Goal: Transaction & Acquisition: Book appointment/travel/reservation

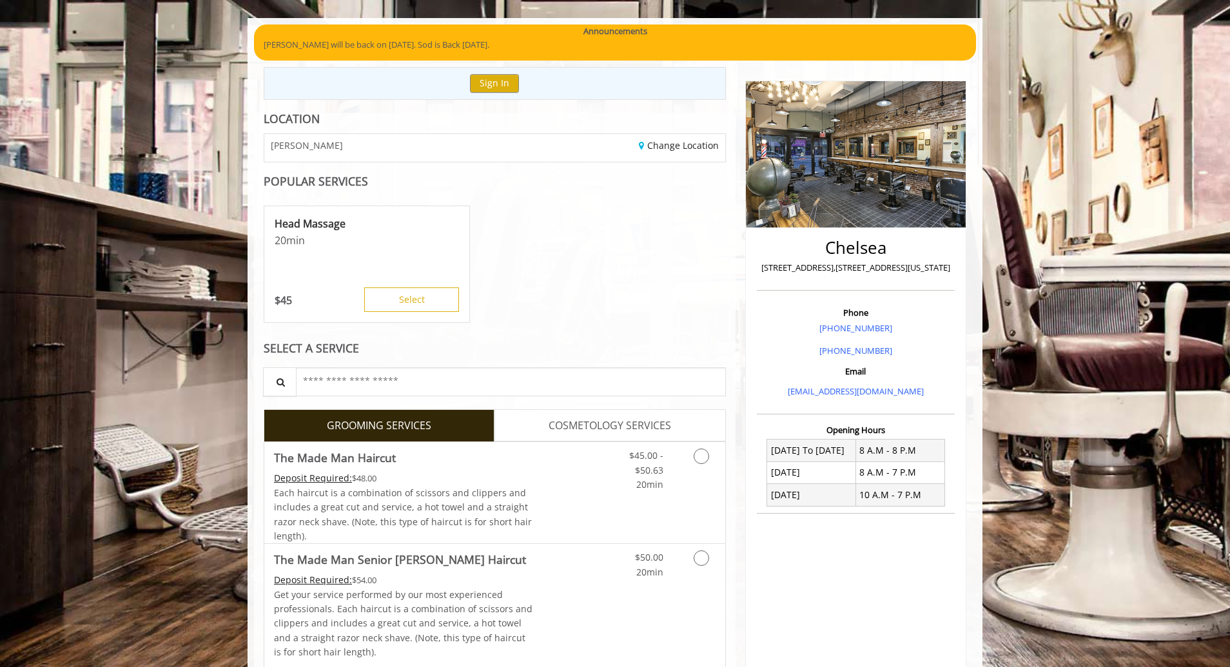
scroll to position [193, 0]
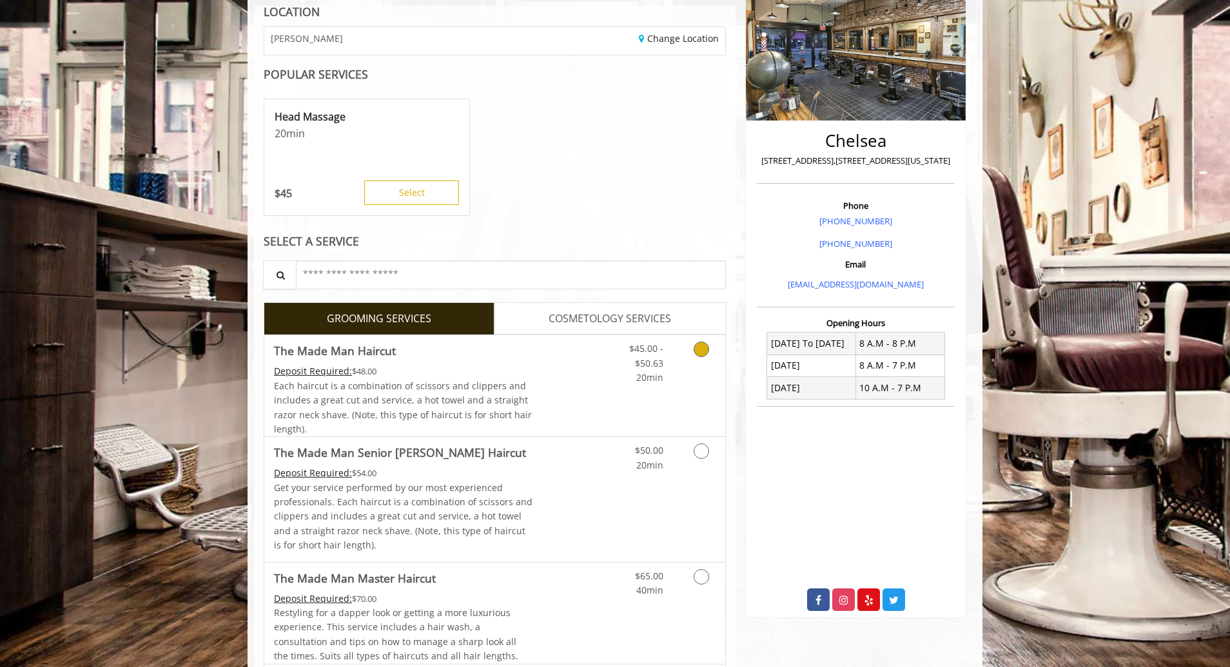
click at [511, 374] on div "Deposit Required: $48.00" at bounding box center [403, 371] width 259 height 14
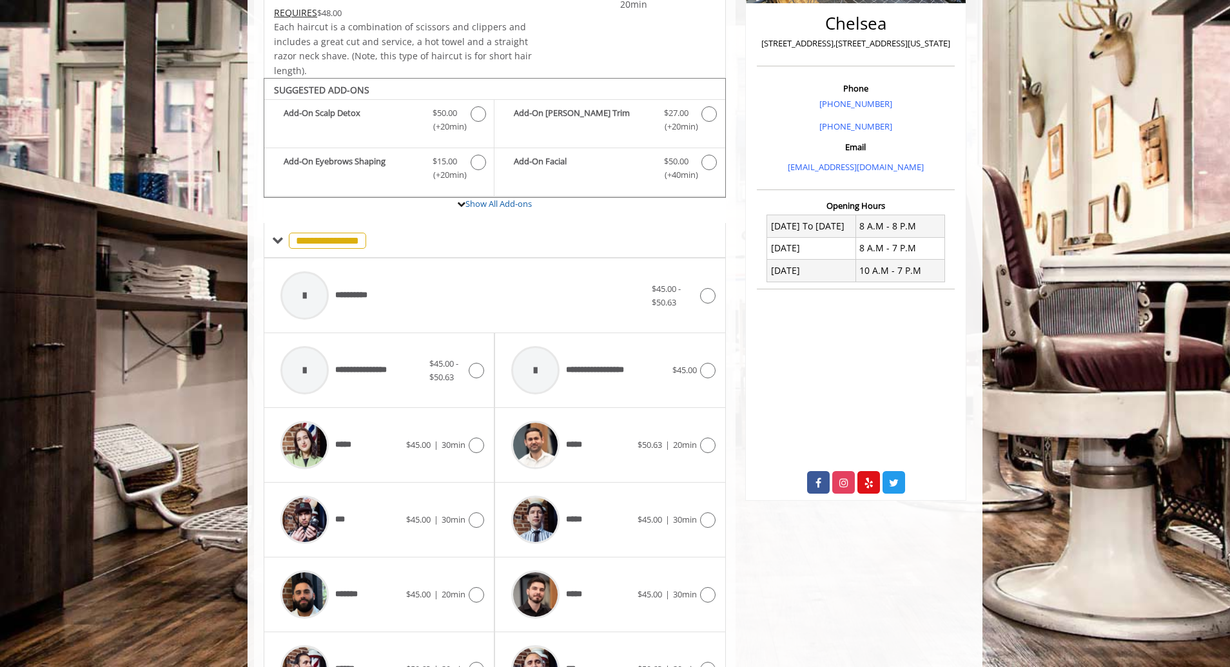
scroll to position [389, 0]
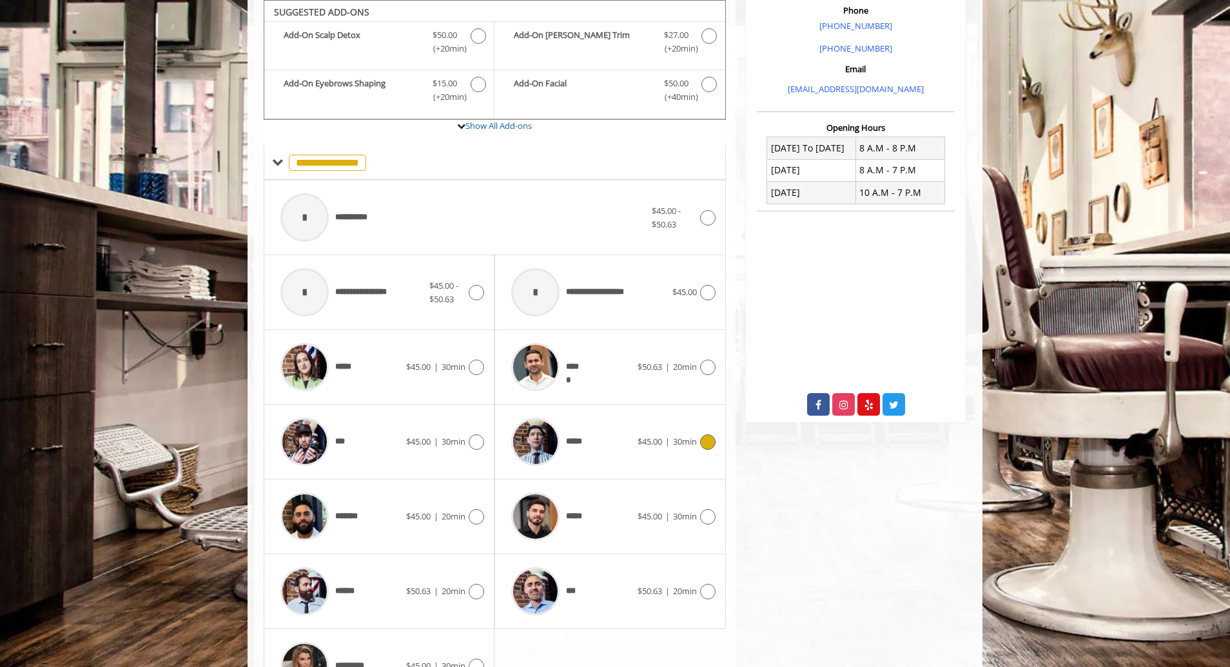
click at [619, 457] on div "*****" at bounding box center [571, 441] width 132 height 61
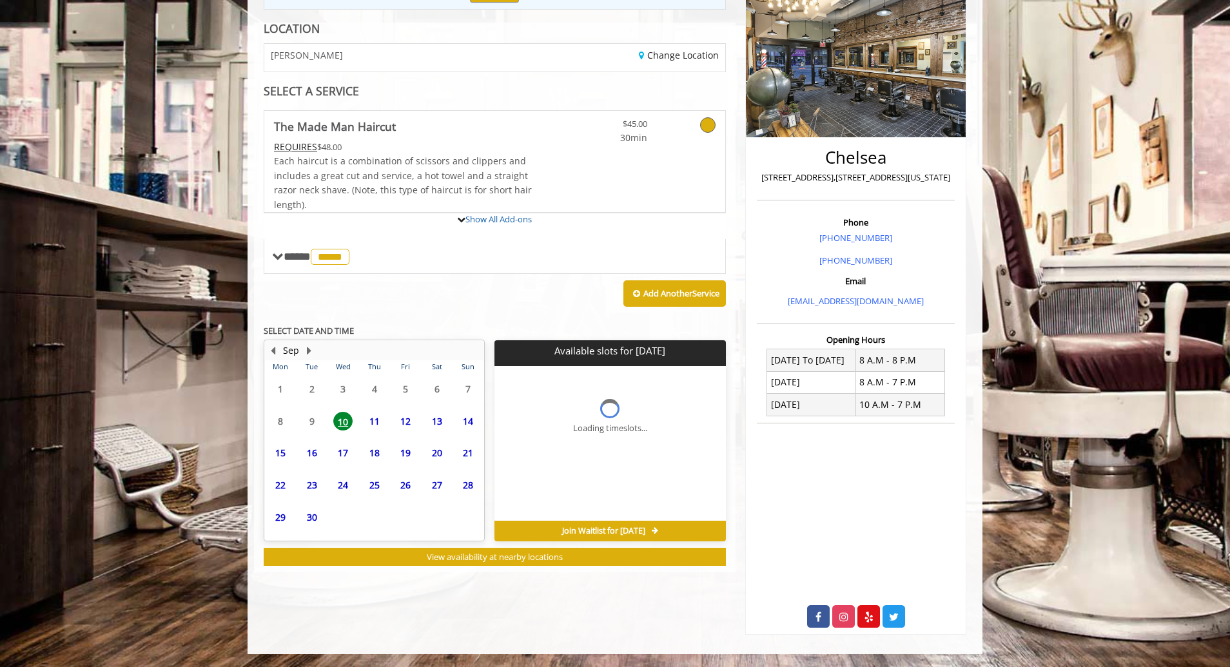
scroll to position [233, 0]
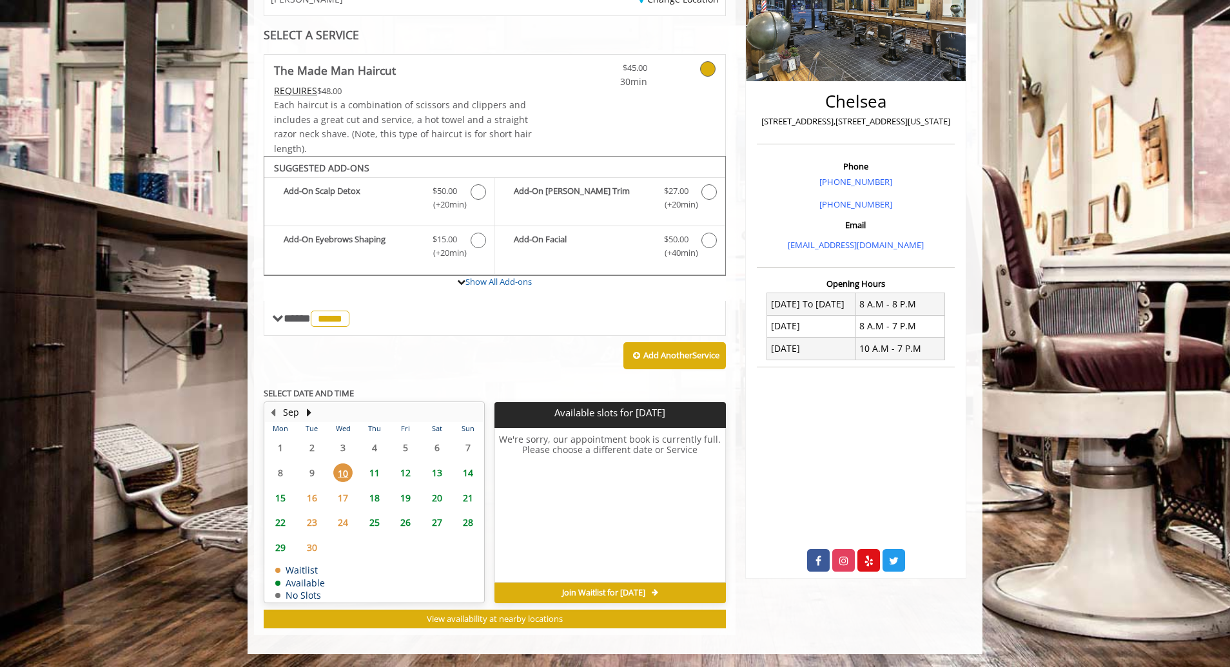
click at [371, 473] on span "11" at bounding box center [374, 472] width 19 height 19
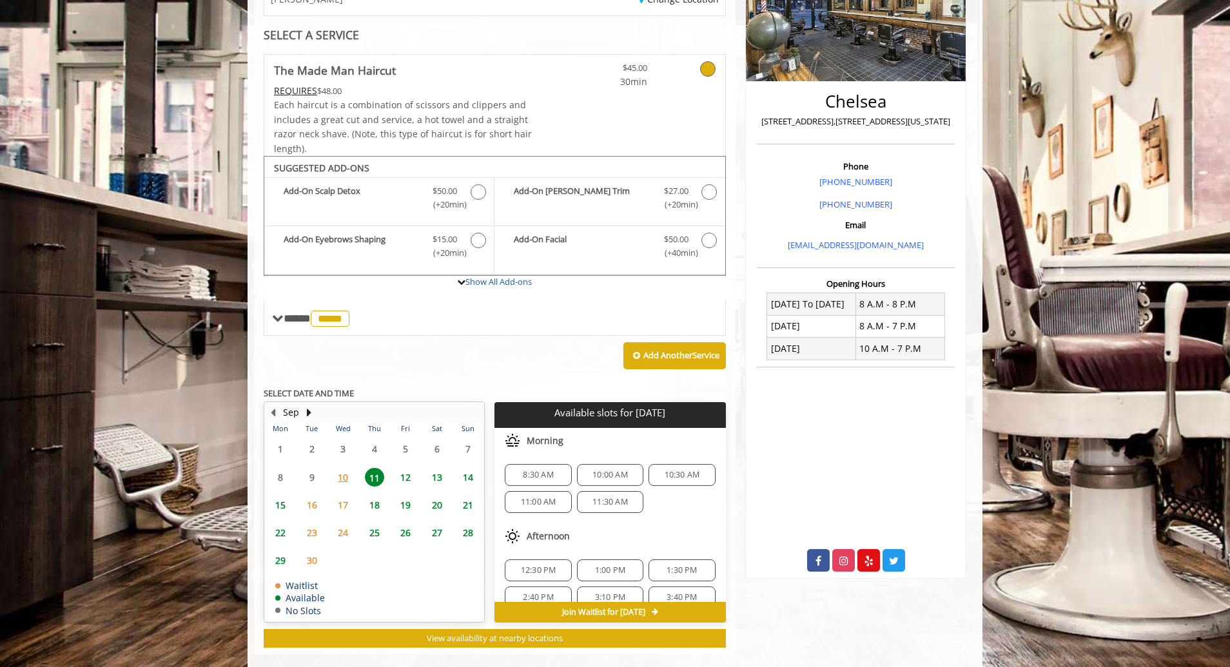
scroll to position [252, 0]
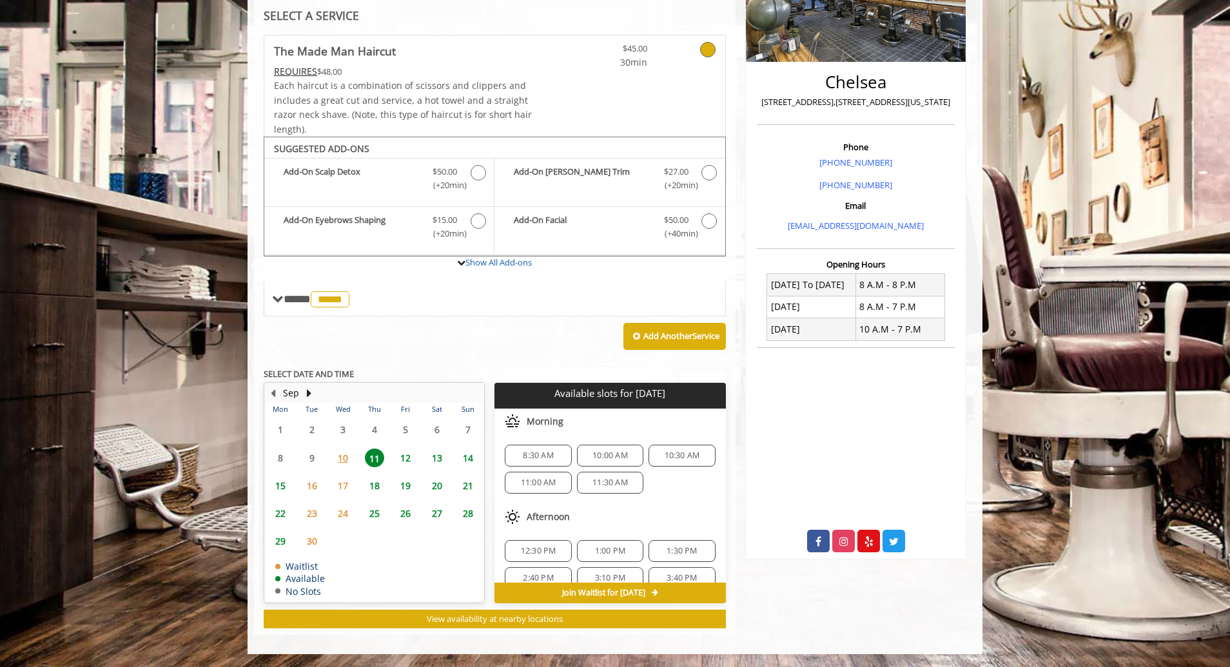
click at [407, 459] on span "12" at bounding box center [405, 458] width 19 height 19
click at [375, 452] on span "11" at bounding box center [374, 458] width 19 height 19
click at [404, 460] on span "12" at bounding box center [405, 458] width 19 height 19
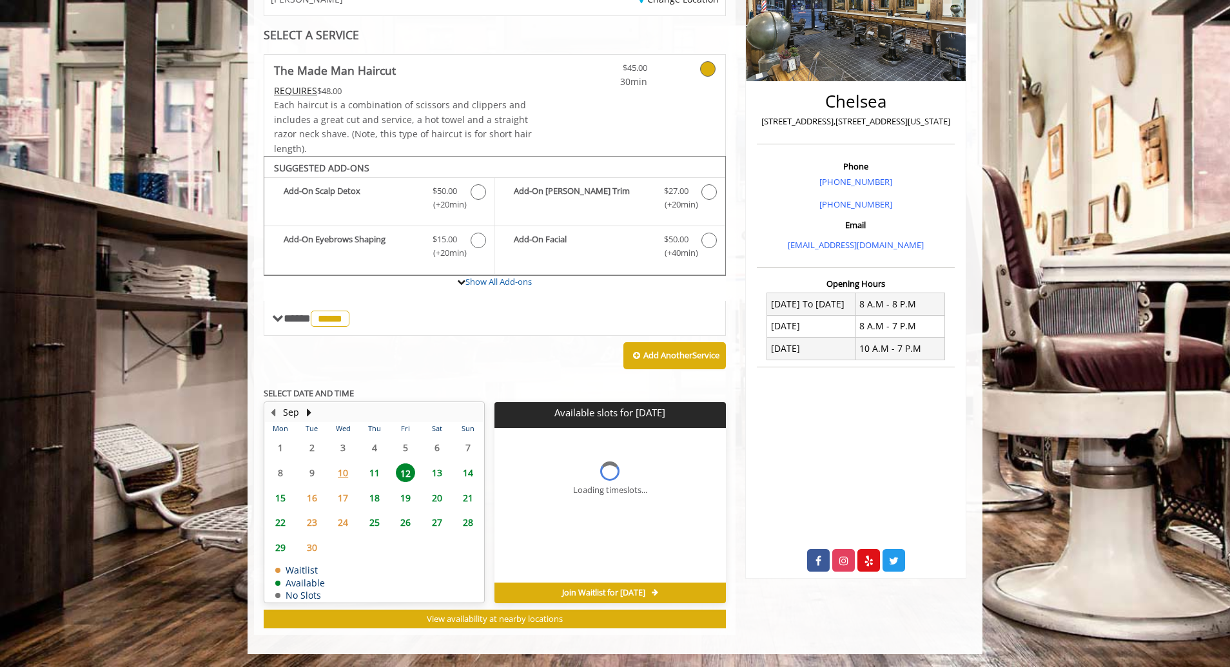
scroll to position [252, 0]
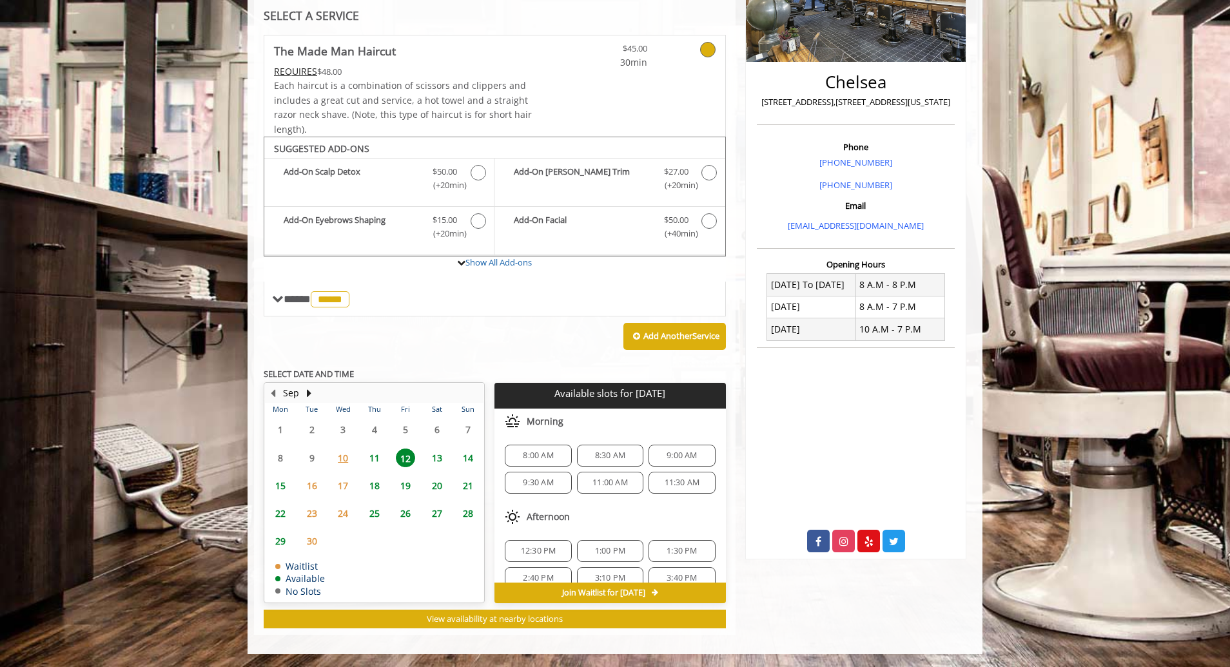
click at [383, 458] on span "11" at bounding box center [374, 458] width 19 height 19
click at [403, 465] on span "12" at bounding box center [405, 458] width 19 height 19
click at [530, 451] on span "8:00 AM" at bounding box center [538, 456] width 30 height 10
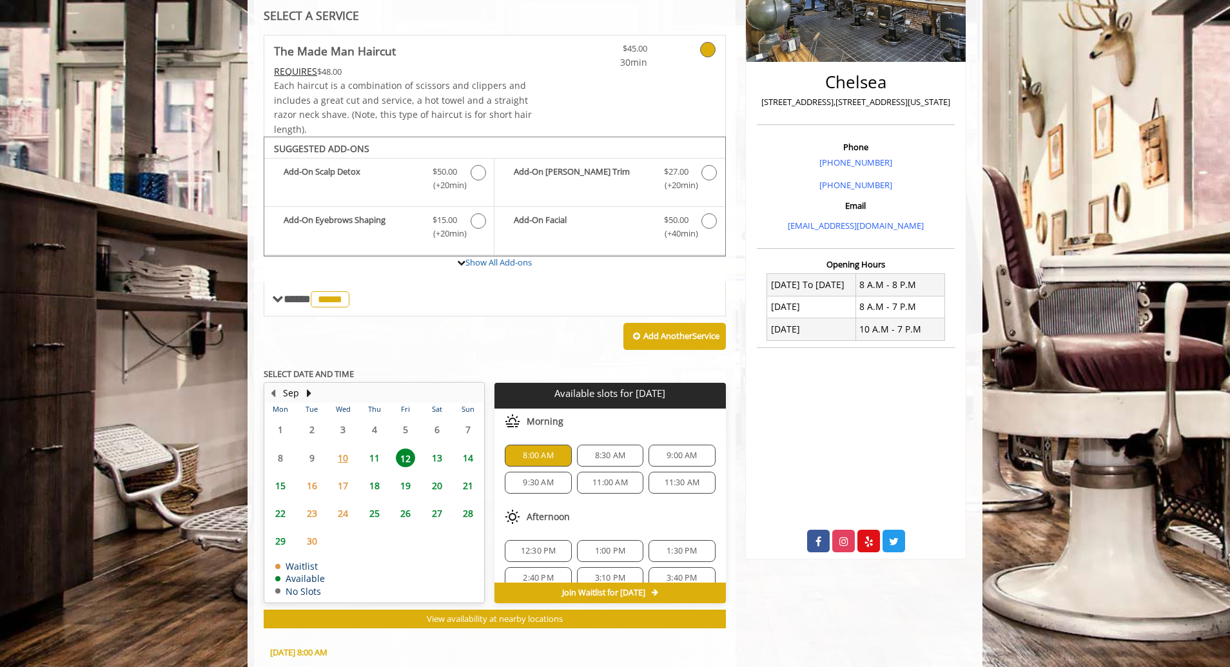
scroll to position [485, 0]
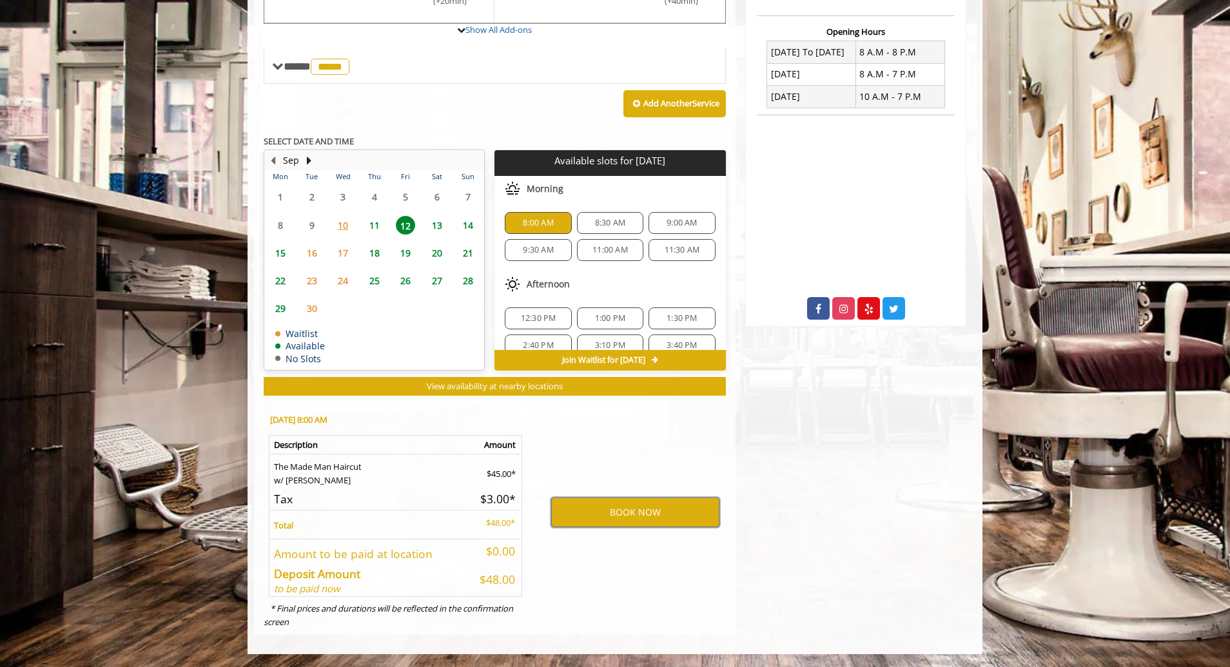
click at [649, 513] on button "BOOK NOW" at bounding box center [635, 513] width 168 height 30
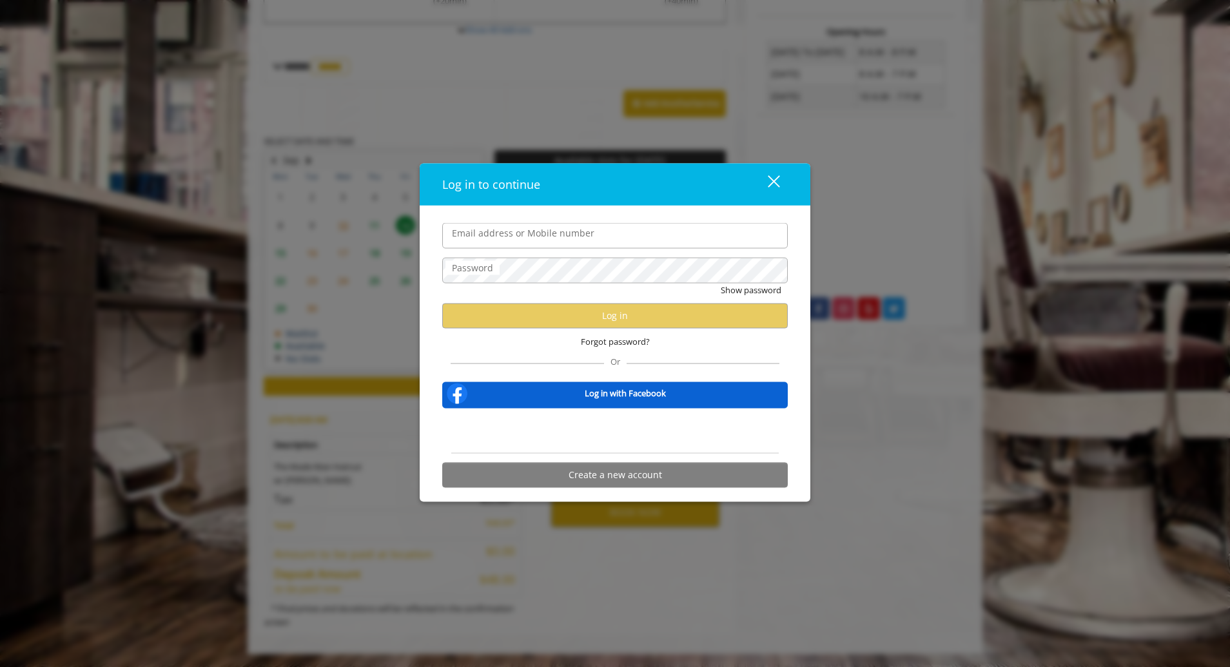
click at [580, 239] on input "Email address or Mobile number" at bounding box center [614, 236] width 345 height 26
click at [577, 231] on label "Email address or Mobile number" at bounding box center [522, 233] width 155 height 14
click at [577, 231] on input "Email address or Mobile number" at bounding box center [614, 236] width 345 height 26
type input "**********"
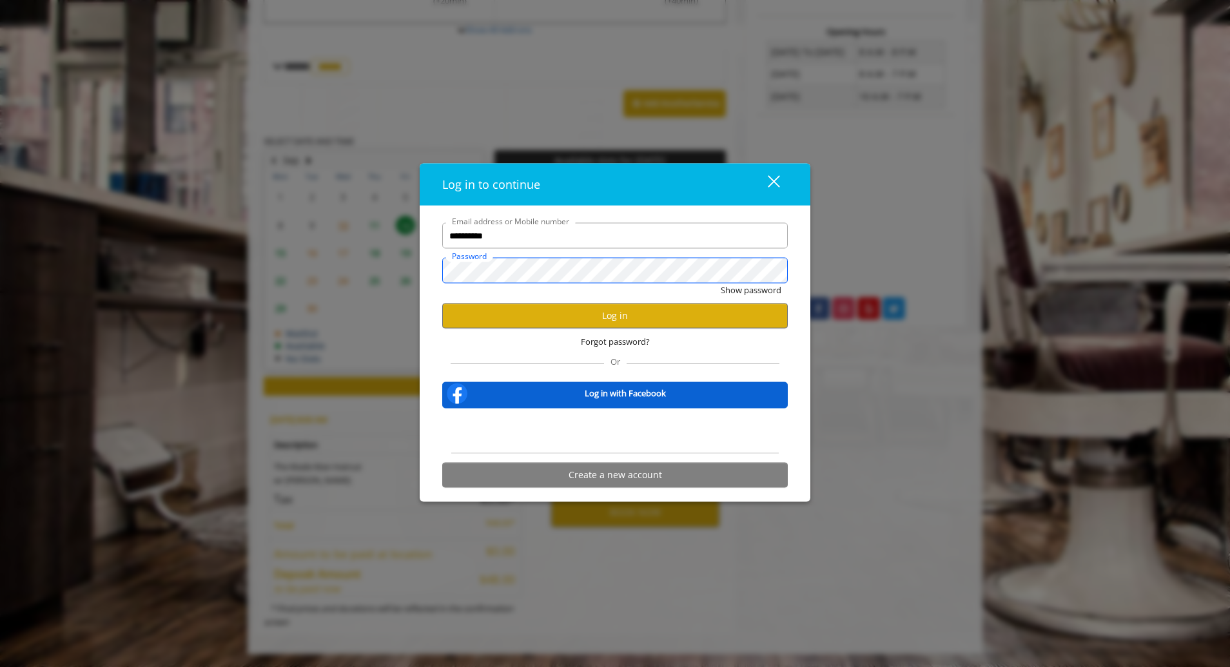
click at [721, 284] on button "Show password" at bounding box center [751, 291] width 61 height 14
click at [703, 302] on div "Hide password" at bounding box center [614, 294] width 345 height 20
click at [682, 318] on button "Log in" at bounding box center [614, 315] width 345 height 25
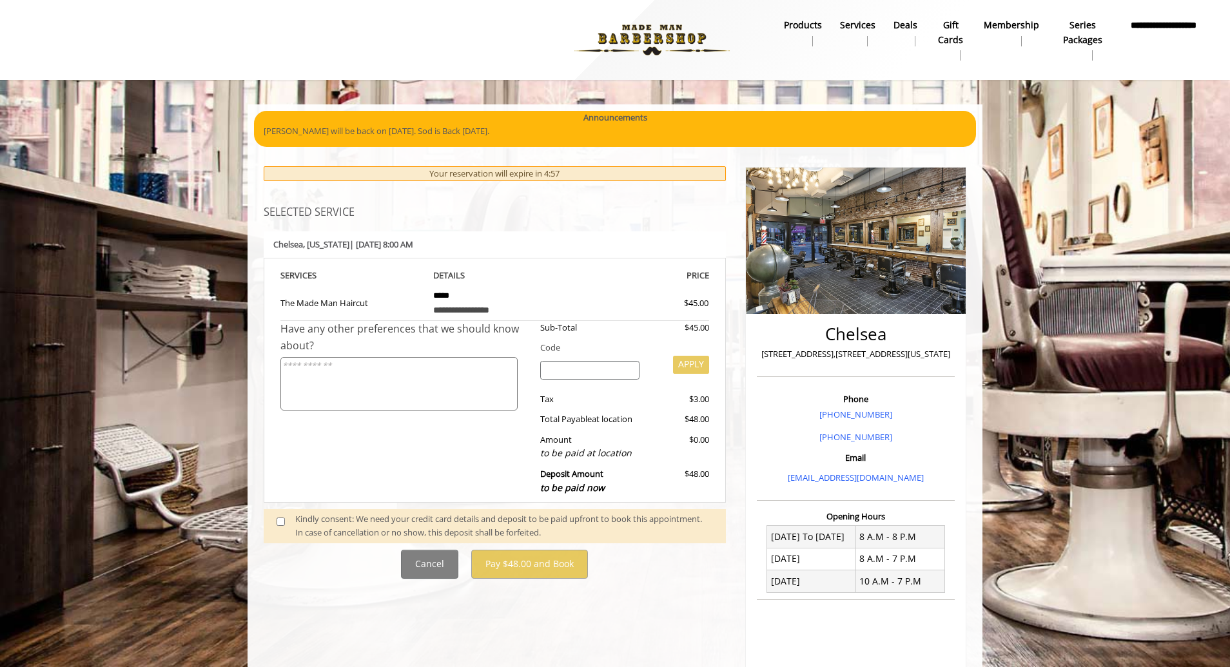
click at [307, 527] on div "Kindly consent: We need your credit card details and deposit to be paid upfront…" at bounding box center [504, 525] width 418 height 27
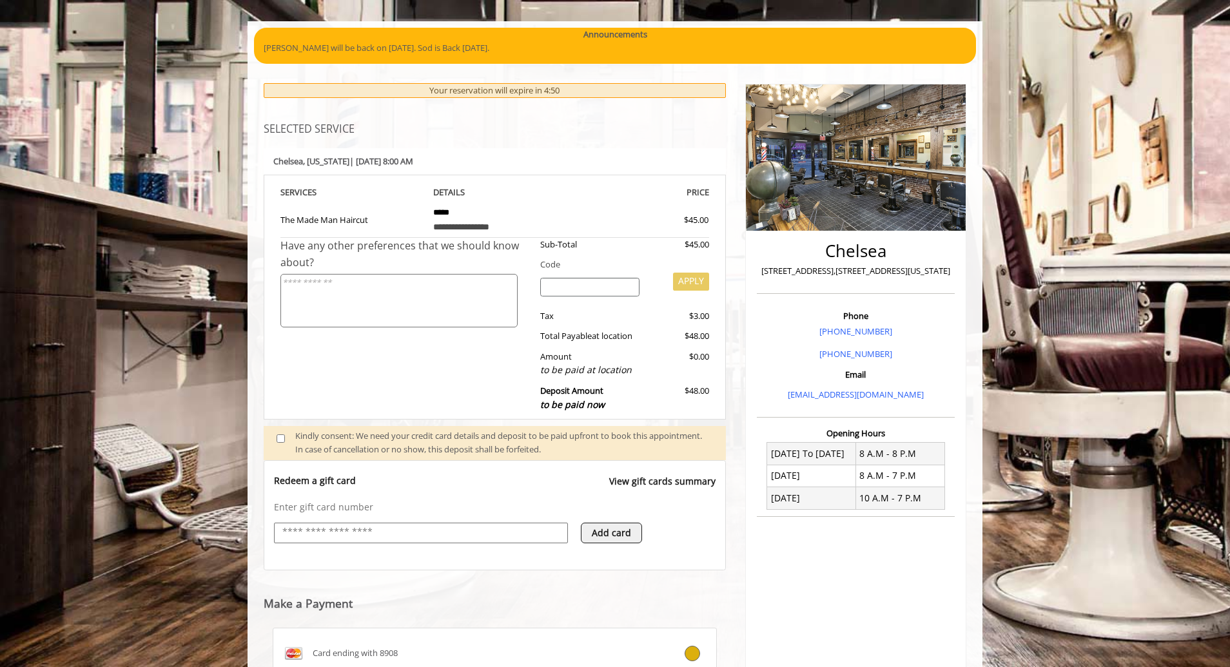
scroll to position [298, 0]
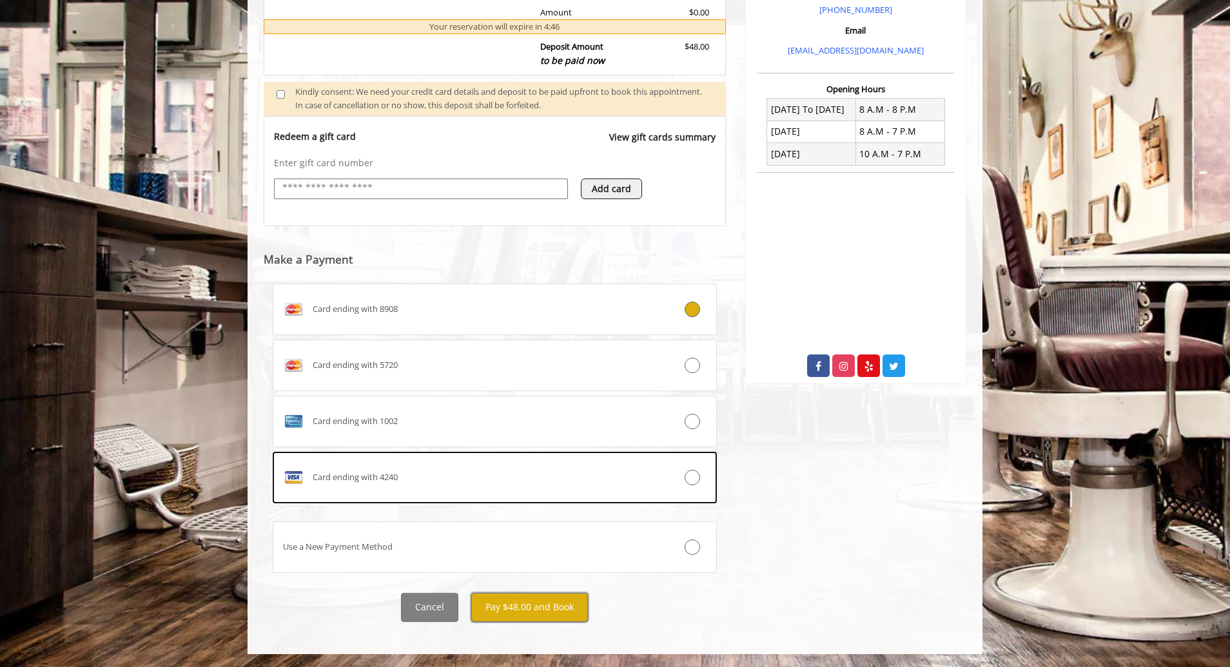
click at [546, 605] on button "Pay $48.00 and Book" at bounding box center [529, 607] width 117 height 29
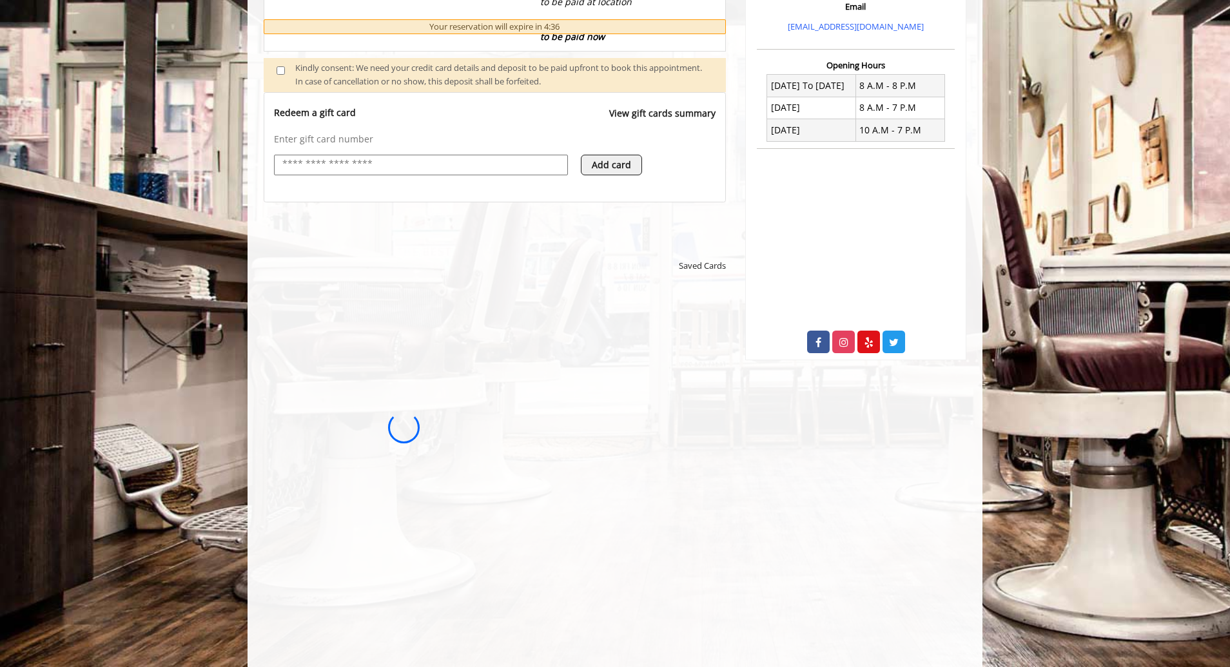
scroll to position [516, 0]
